Goal: Transaction & Acquisition: Purchase product/service

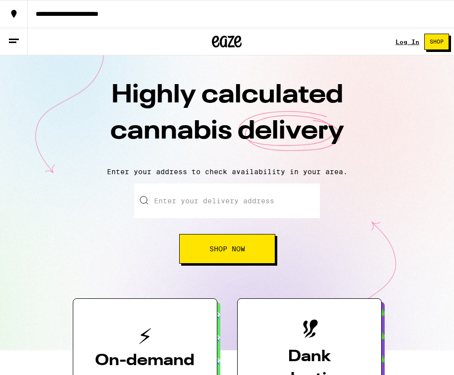
click at [408, 41] on link "Log In" at bounding box center [408, 42] width 24 height 6
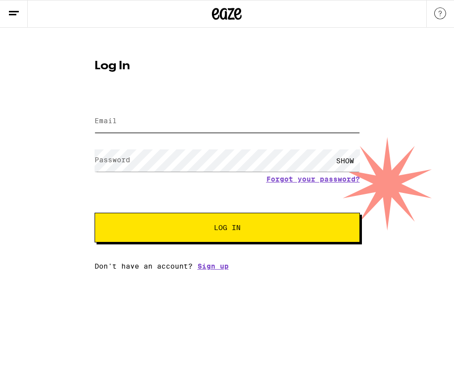
click at [191, 122] on input "Email" at bounding box center [227, 121] width 265 height 22
type input "[PERSON_NAME][EMAIL_ADDRESS][PERSON_NAME][DOMAIN_NAME]"
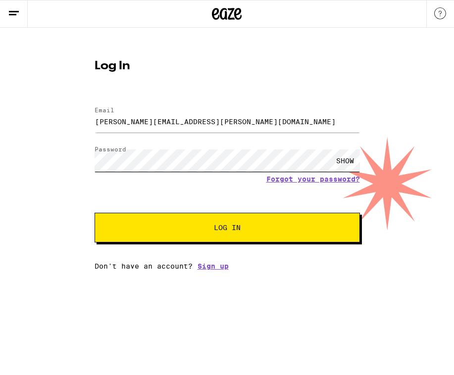
click at [95, 213] on button "Log In" at bounding box center [227, 228] width 265 height 30
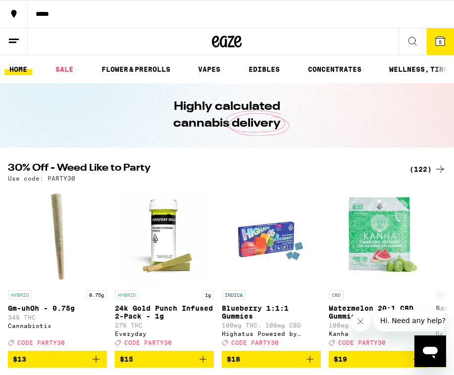
click at [438, 43] on icon at bounding box center [440, 41] width 9 height 9
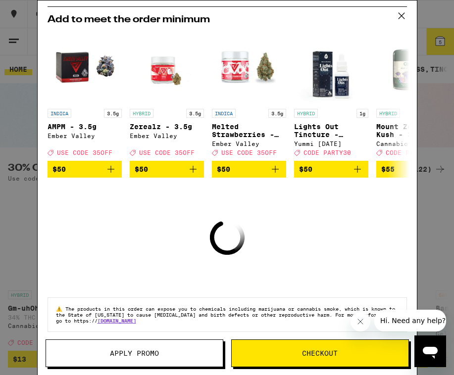
scroll to position [38, 0]
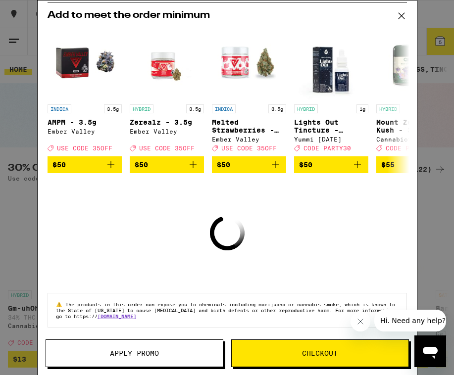
click at [168, 354] on span "Apply Promo" at bounding box center [134, 353] width 177 height 7
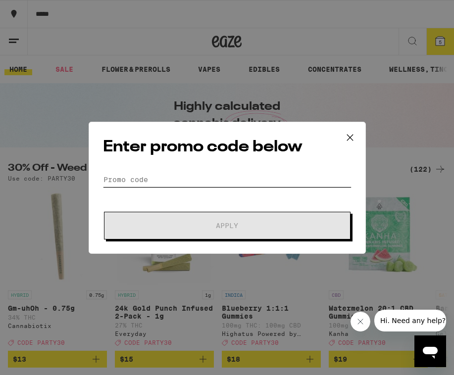
click at [162, 175] on input "Promo Code" at bounding box center [227, 179] width 249 height 15
paste input "EQNX30"
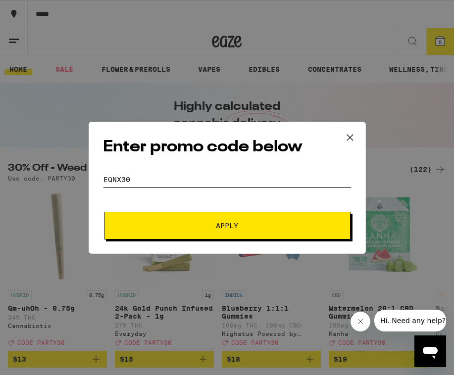
type input "EQNX30"
click at [176, 226] on span "Apply" at bounding box center [227, 225] width 178 height 7
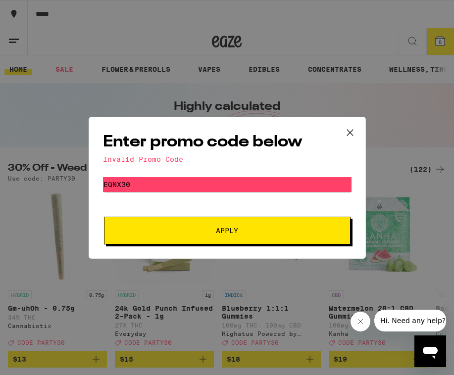
click at [349, 126] on icon at bounding box center [350, 132] width 15 height 15
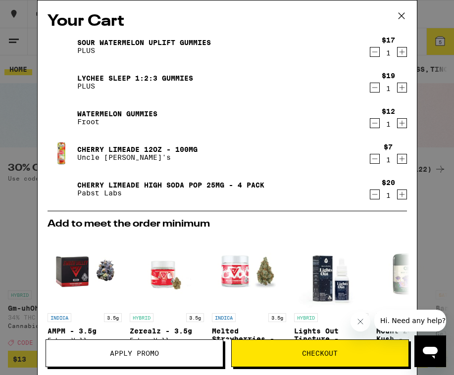
click at [279, 354] on span "Checkout" at bounding box center [320, 353] width 177 height 7
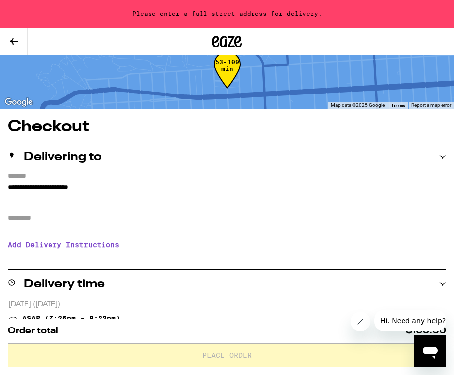
scroll to position [77, 0]
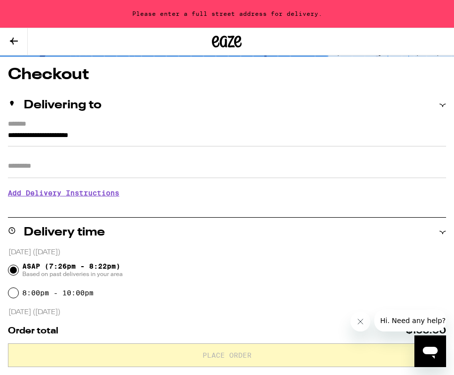
click at [53, 136] on input "**********" at bounding box center [227, 138] width 438 height 17
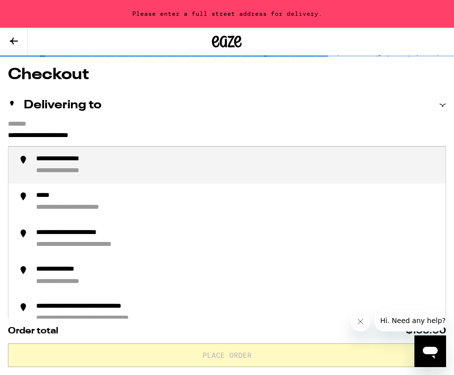
click at [8, 135] on input "**********" at bounding box center [227, 138] width 438 height 17
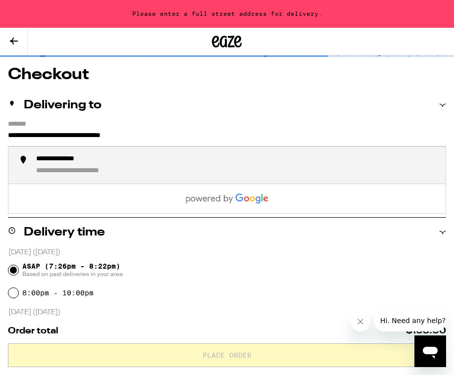
click at [58, 168] on div "**********" at bounding box center [237, 165] width 402 height 21
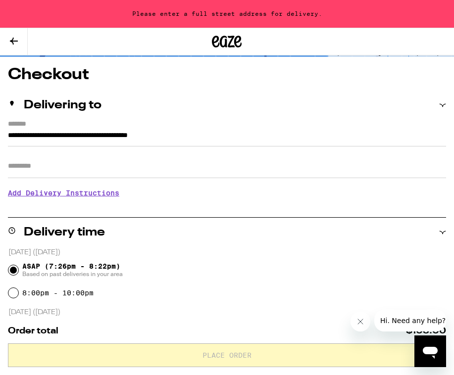
type input "**********"
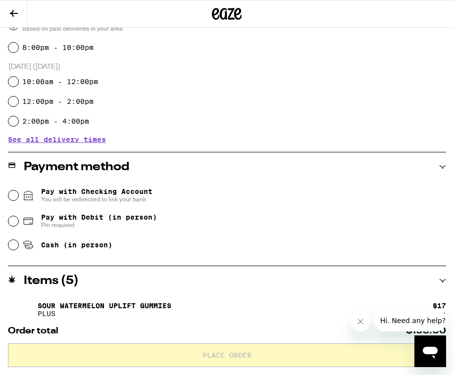
scroll to position [329, 0]
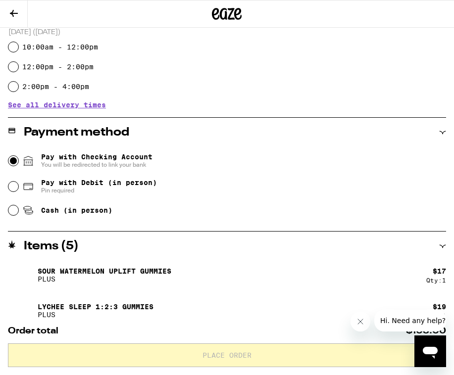
click at [13, 162] on input "Pay with Checking Account You will be redirected to link your bank" at bounding box center [13, 161] width 10 height 10
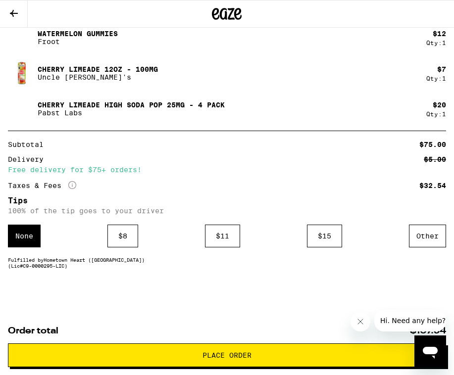
scroll to position [666, 0]
click at [428, 235] on div "Other" at bounding box center [427, 236] width 37 height 23
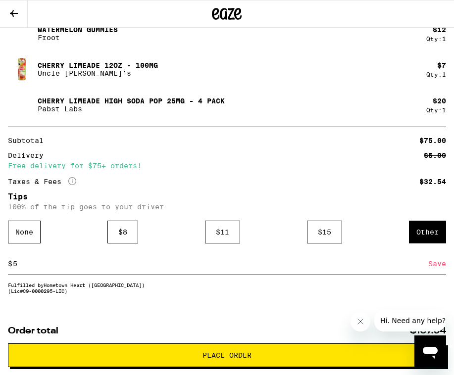
type input "5"
click at [218, 353] on span "Place Order" at bounding box center [227, 355] width 49 height 7
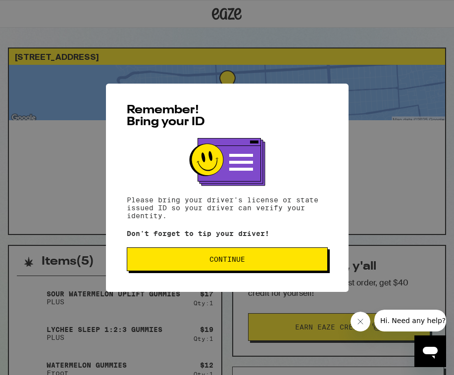
click at [236, 263] on span "Continue" at bounding box center [227, 259] width 36 height 7
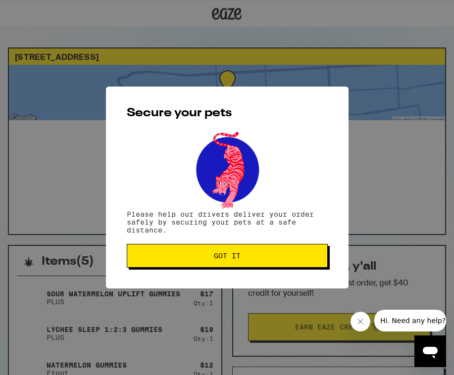
click at [236, 258] on span "Got it" at bounding box center [227, 256] width 27 height 7
